Goal: Book appointment/travel/reservation

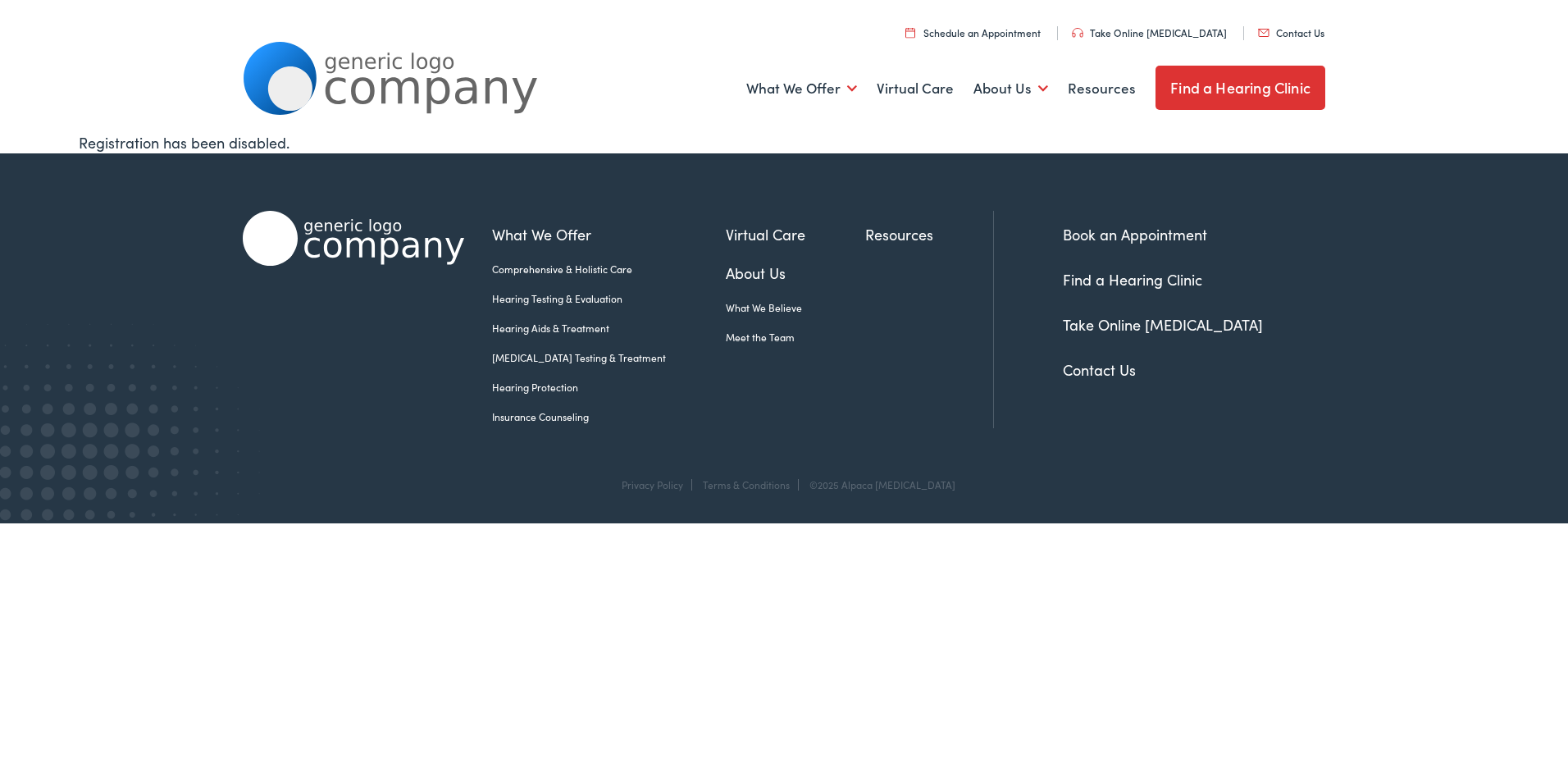
click at [1041, 32] on link "Schedule an Appointment" at bounding box center [973, 32] width 135 height 14
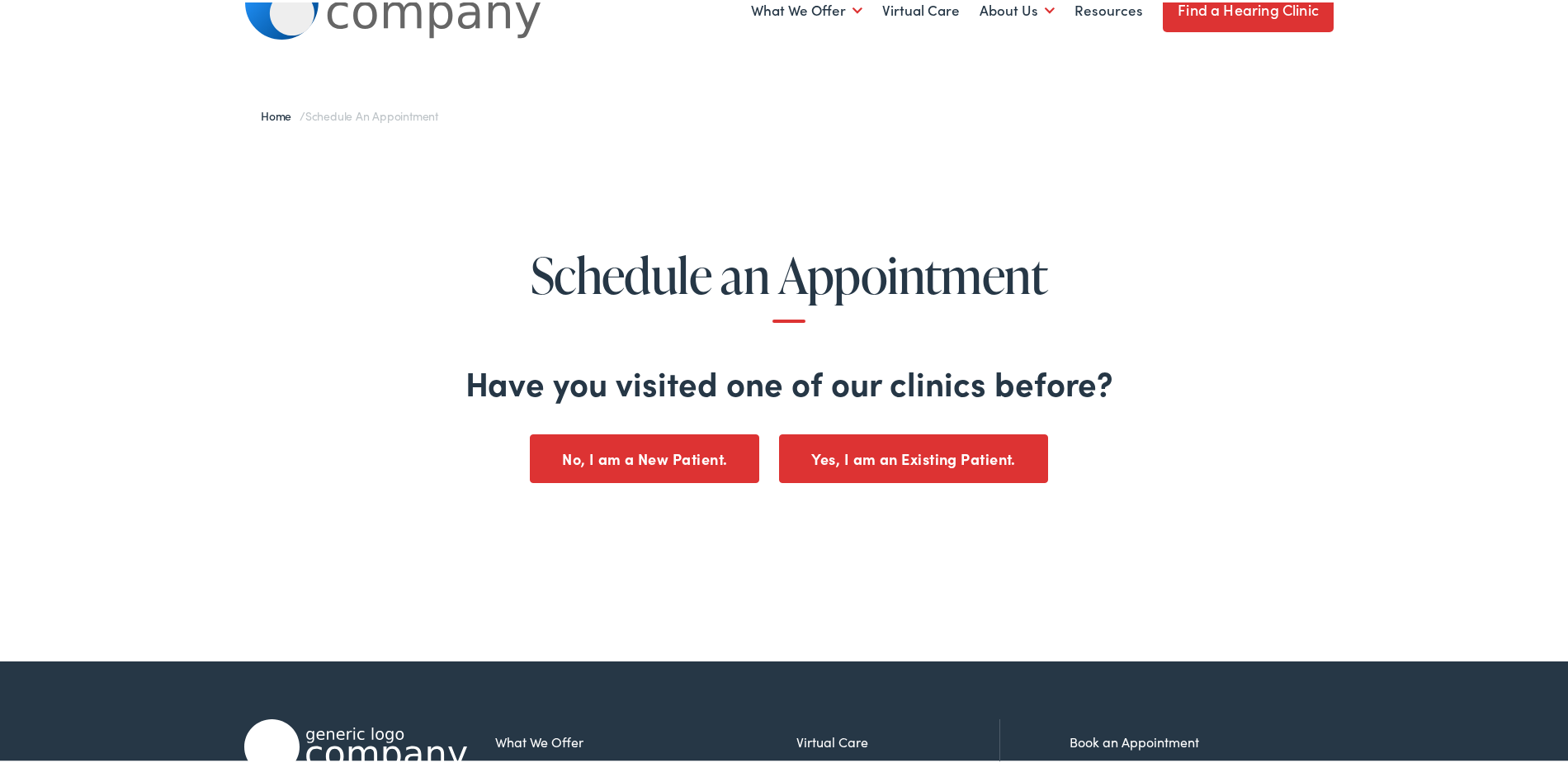
scroll to position [165, 0]
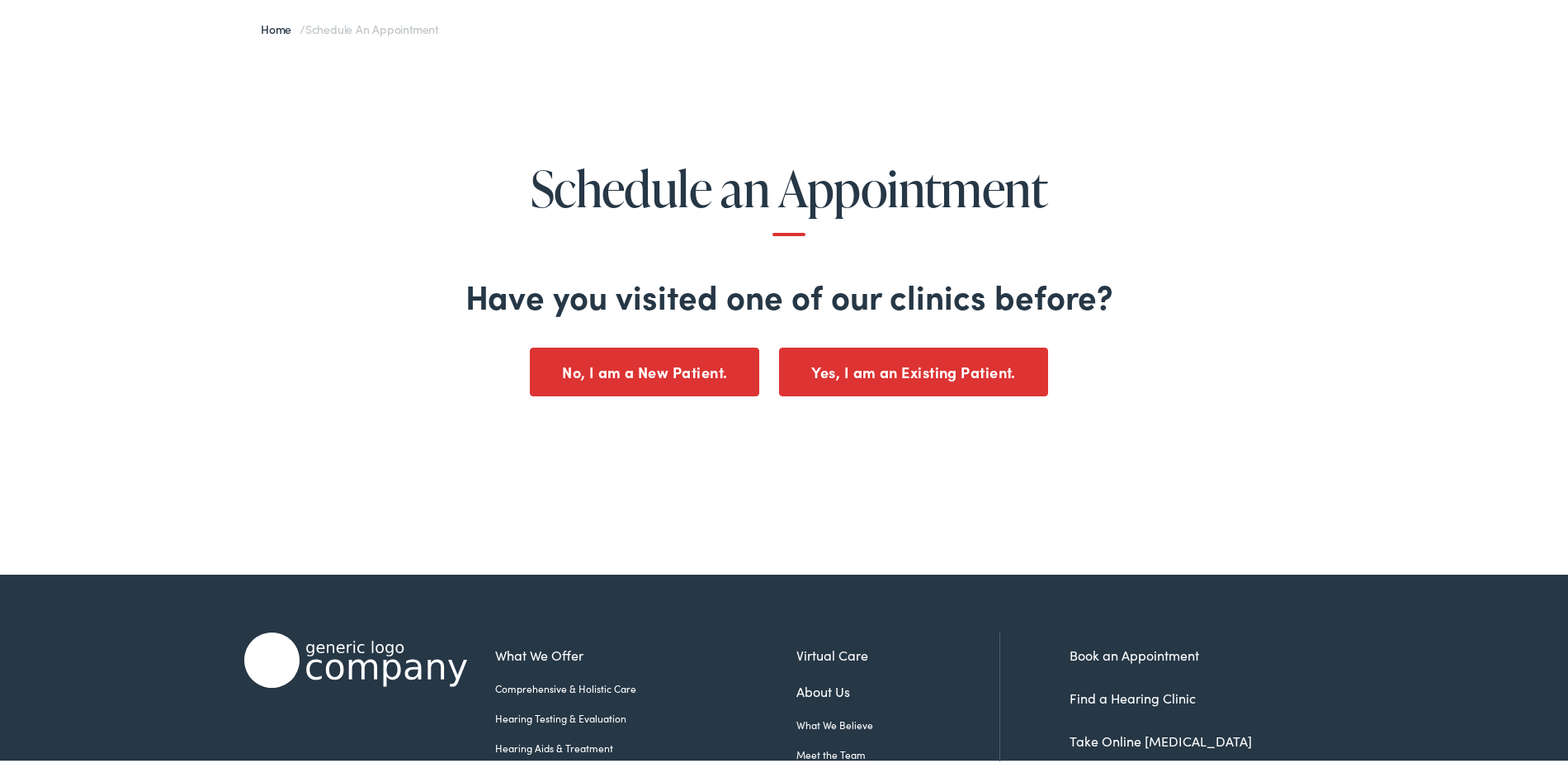
click at [637, 370] on button "No, I am a New Patient." at bounding box center [644, 370] width 230 height 49
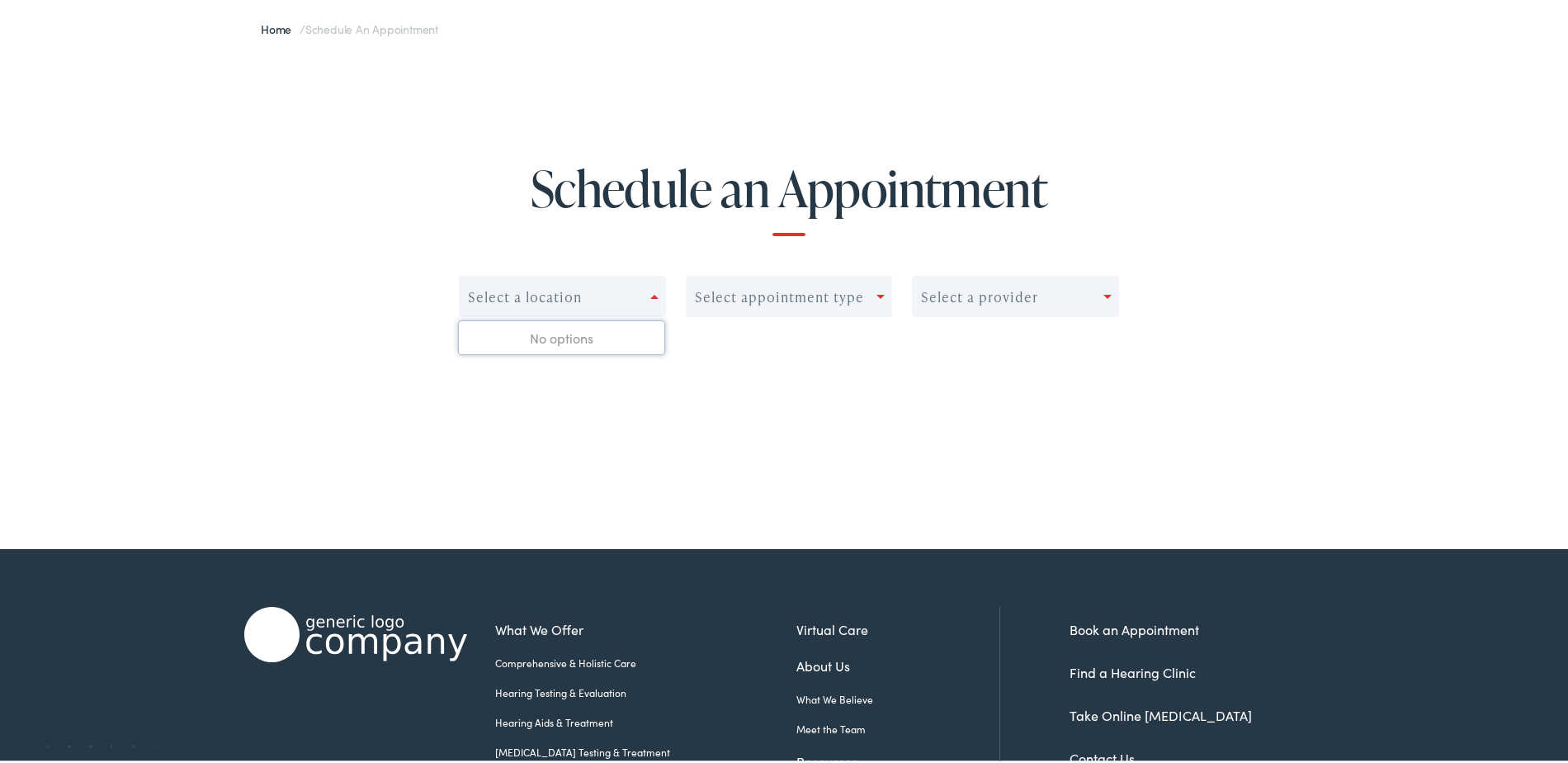
click at [642, 289] on div "Select a location" at bounding box center [555, 294] width 191 height 23
click at [652, 286] on div at bounding box center [658, 294] width 15 height 23
click at [650, 289] on div at bounding box center [658, 294] width 15 height 23
click at [586, 336] on div "No options" at bounding box center [562, 336] width 206 height 33
click at [715, 414] on div "Schedule an Appointment 0 results available. Use Up and Down to choose options,…" at bounding box center [789, 258] width 1578 height 413
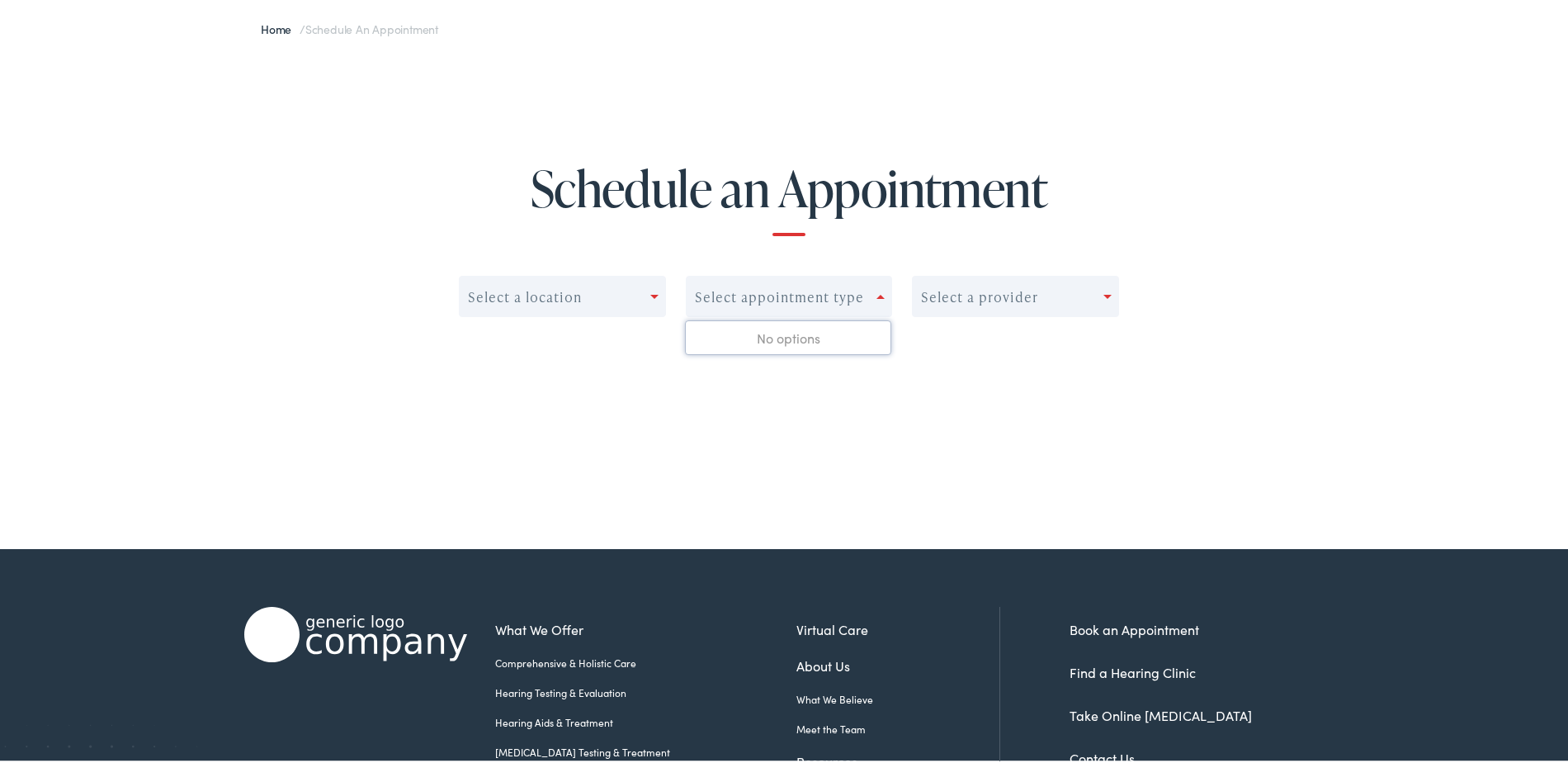
click at [854, 297] on div "Select appointment type" at bounding box center [779, 294] width 169 height 16
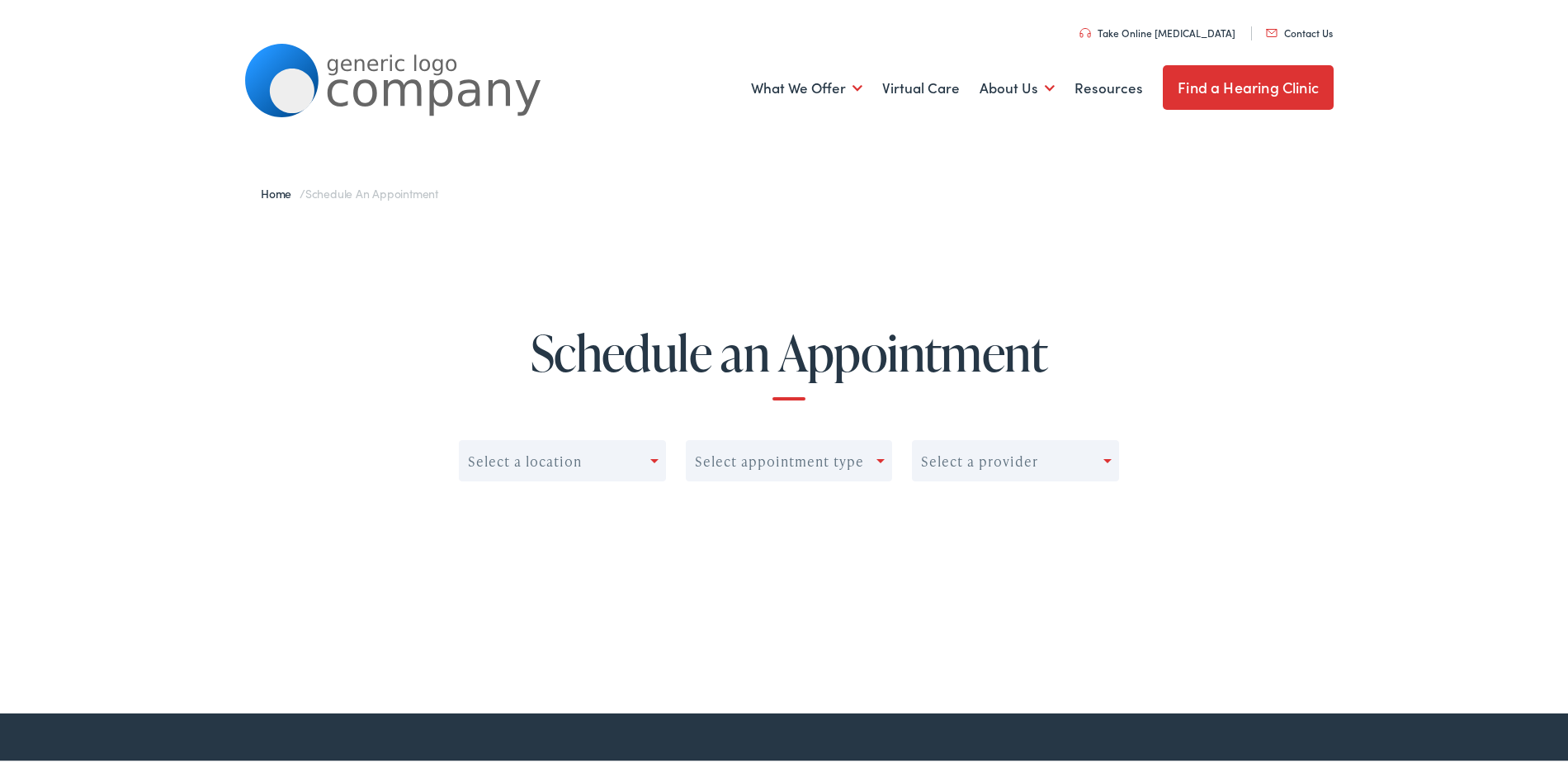
scroll to position [0, 0]
click at [1285, 79] on link "Find a Hearing Clinic" at bounding box center [1248, 86] width 171 height 45
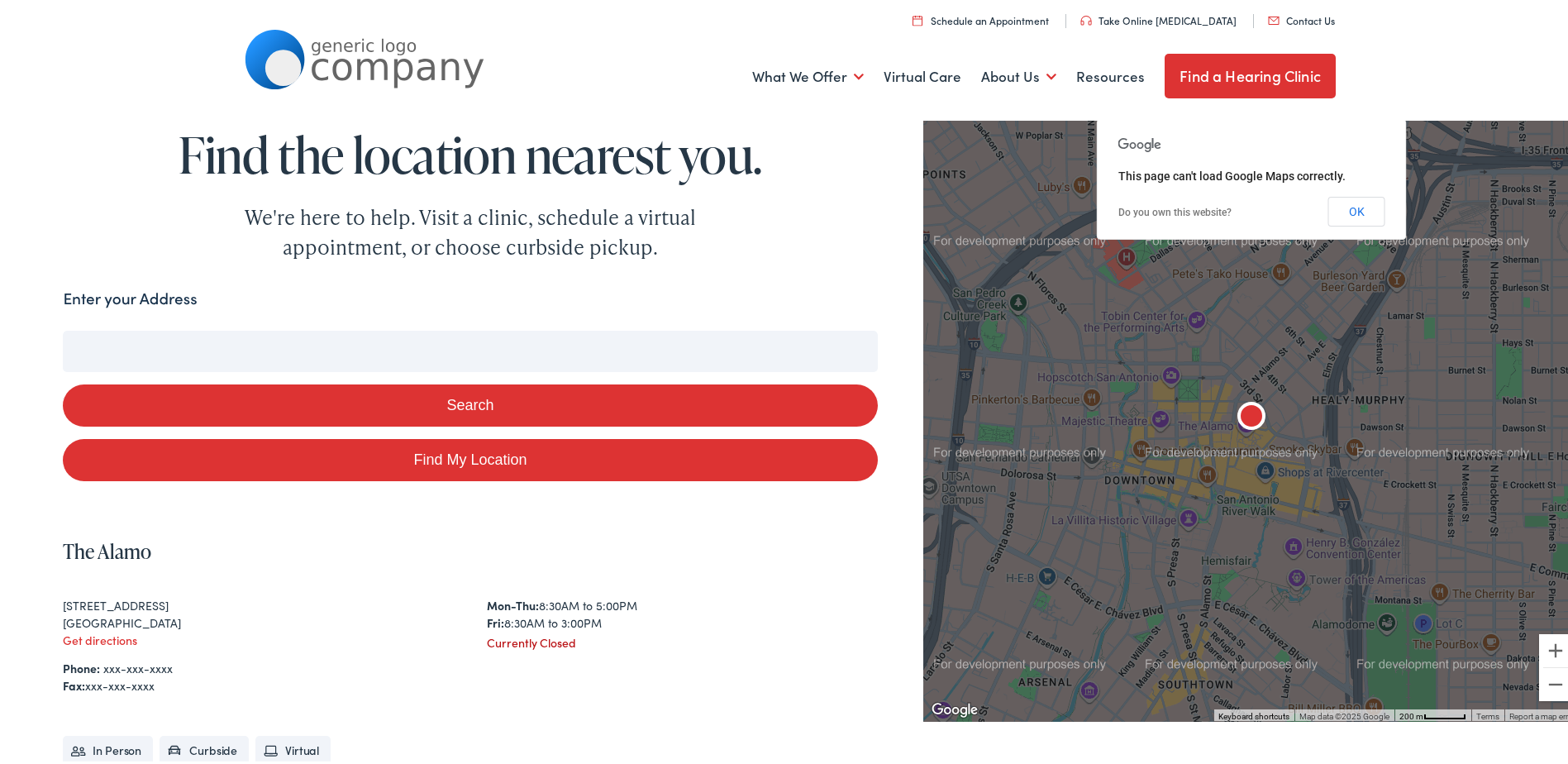
click at [655, 316] on form "Enter your Address Search Find My Location" at bounding box center [470, 382] width 814 height 195
click at [495, 357] on input "Enter your Address" at bounding box center [470, 348] width 814 height 41
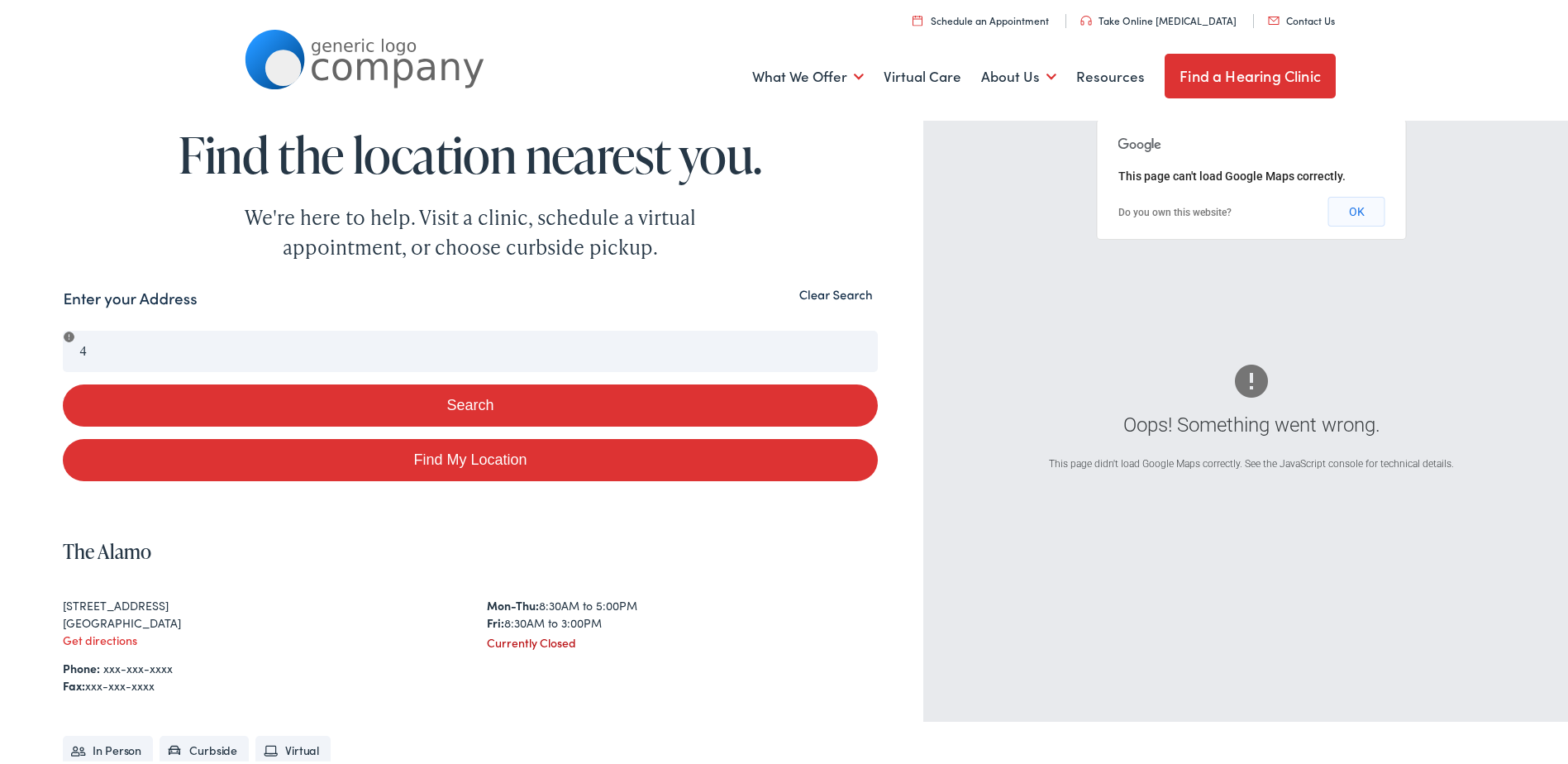
click at [1360, 202] on button "OK" at bounding box center [1357, 209] width 57 height 30
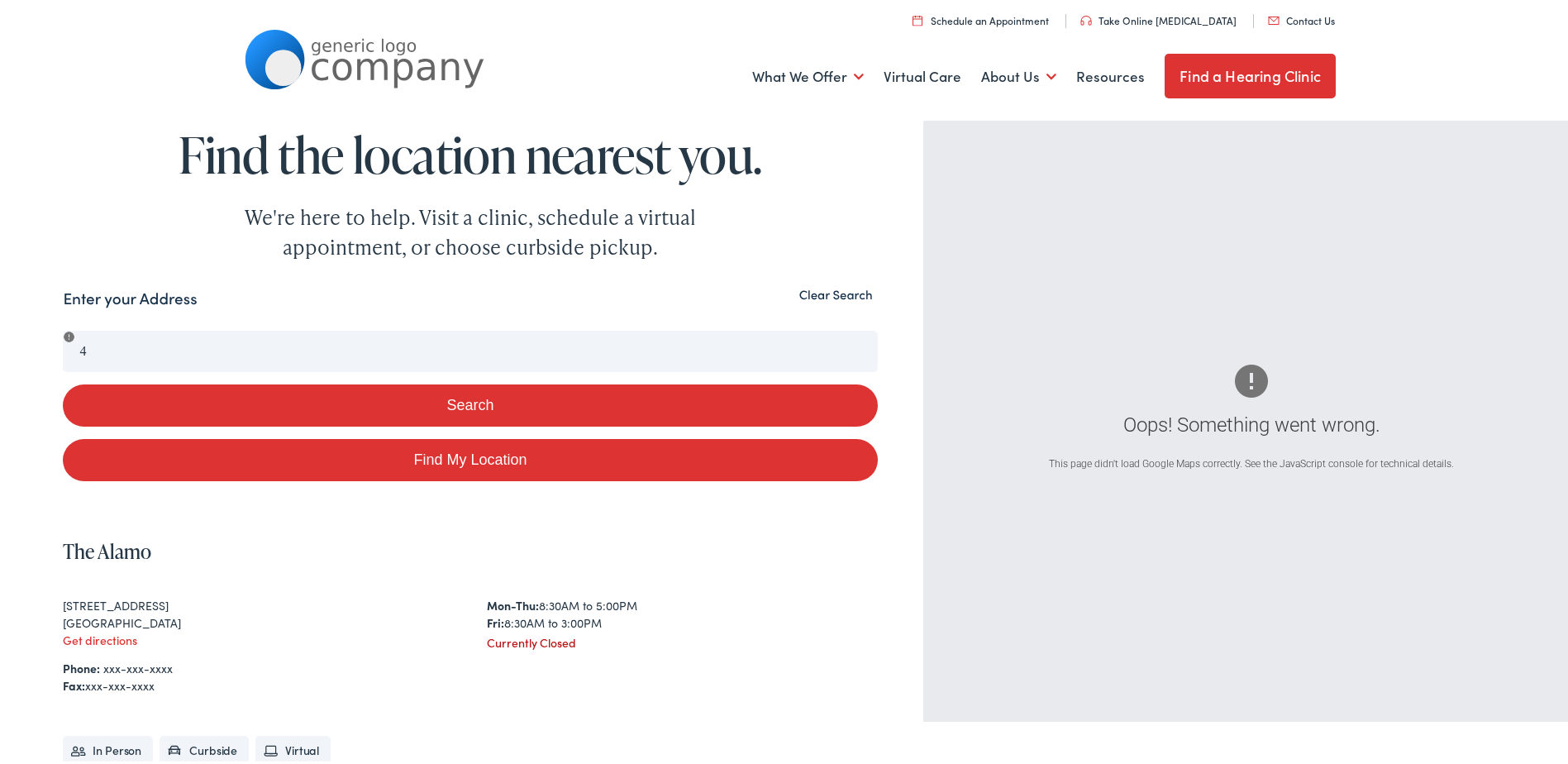
drag, startPoint x: 113, startPoint y: 357, endPoint x: 194, endPoint y: 454, distance: 126.4
click at [194, 454] on link "Find My Location" at bounding box center [470, 457] width 814 height 42
type input "Chicago, Illinois"
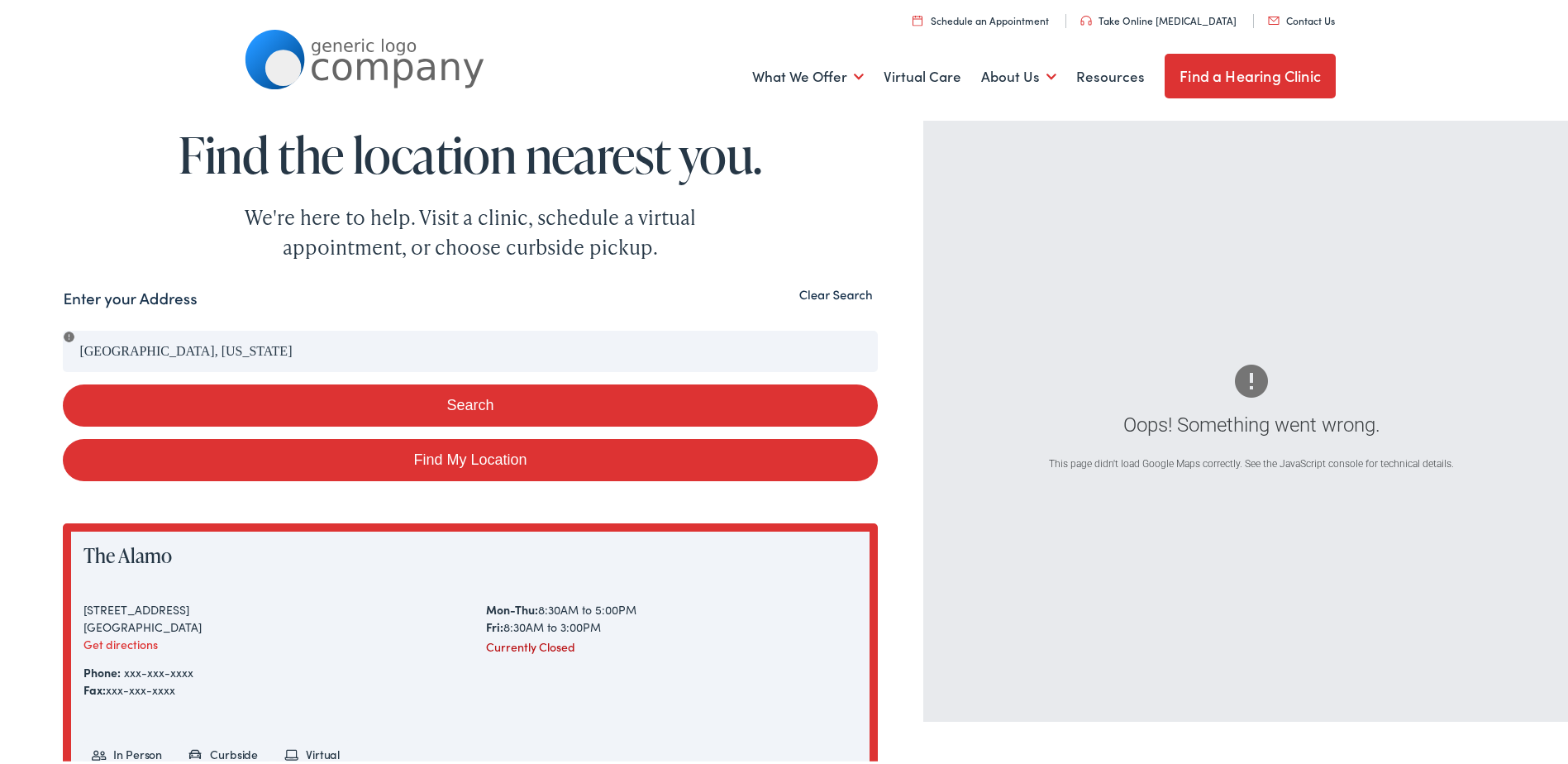
click at [412, 406] on button "Search" at bounding box center [470, 402] width 814 height 42
click at [822, 296] on button "Clear Search" at bounding box center [836, 291] width 84 height 16
